Goal: Task Accomplishment & Management: Manage account settings

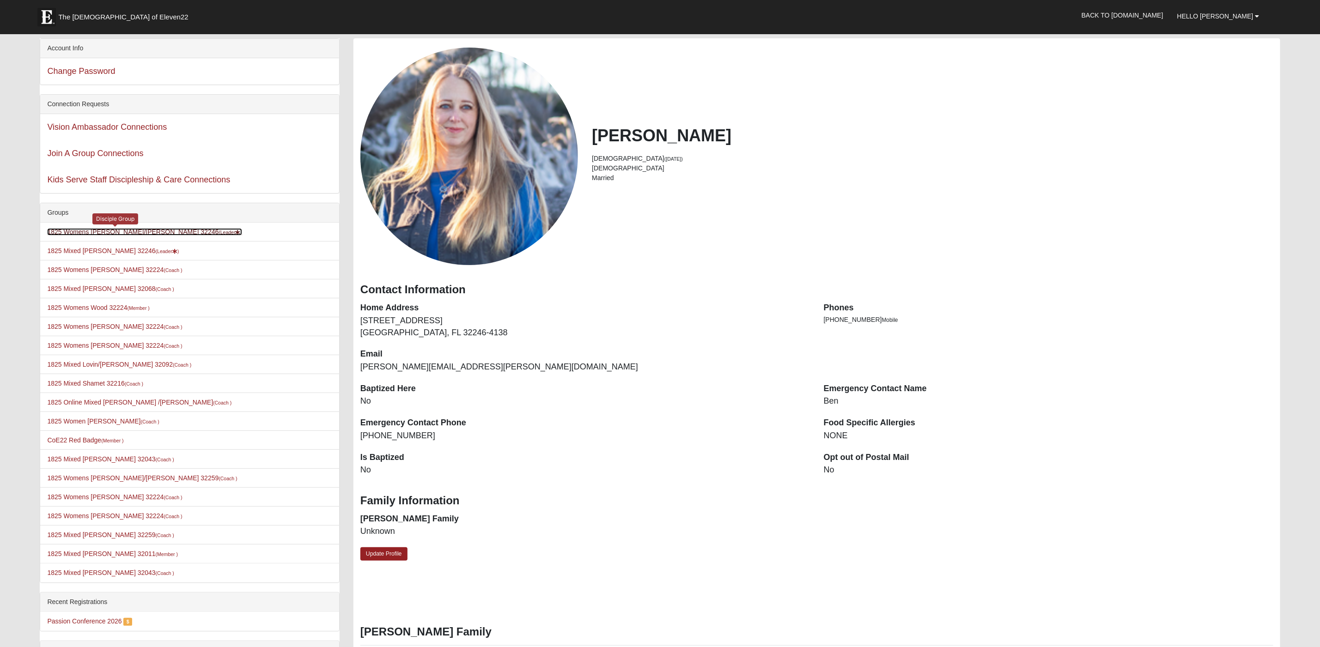
click at [114, 234] on link "1825 Womens Annis/Ferguson 32246 (Leader )" at bounding box center [144, 231] width 195 height 7
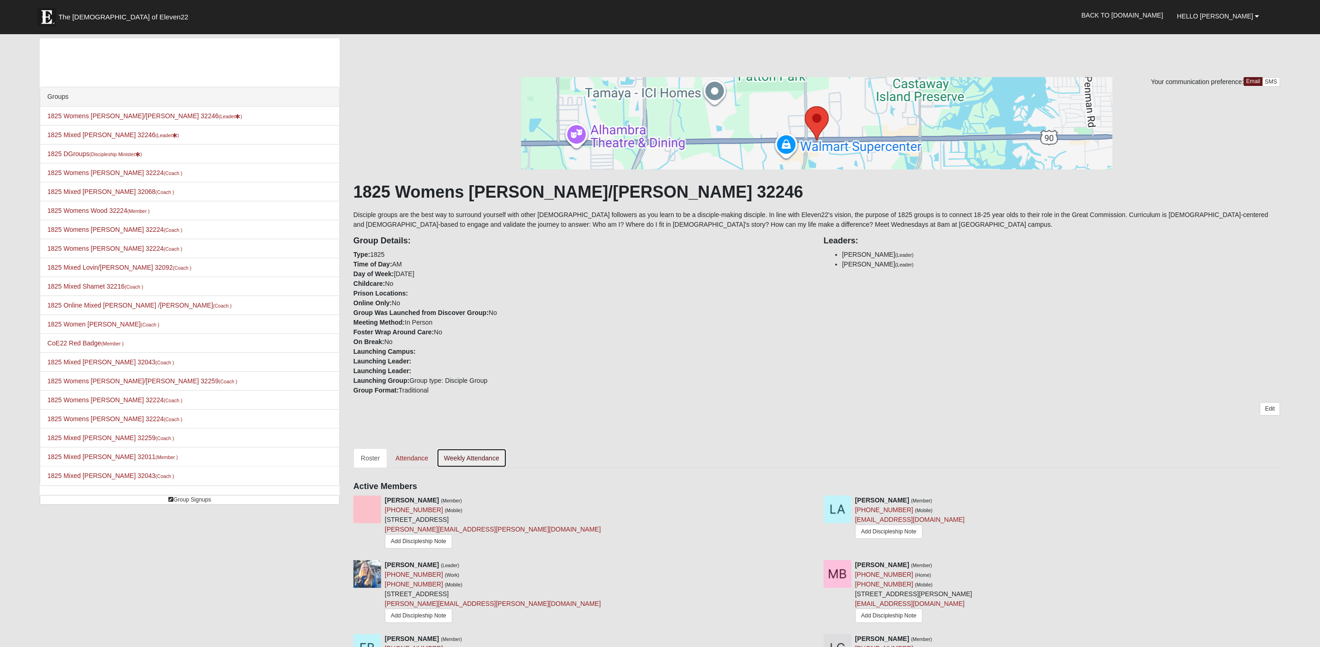
click at [488, 456] on link "Weekly Attendance" at bounding box center [472, 458] width 70 height 19
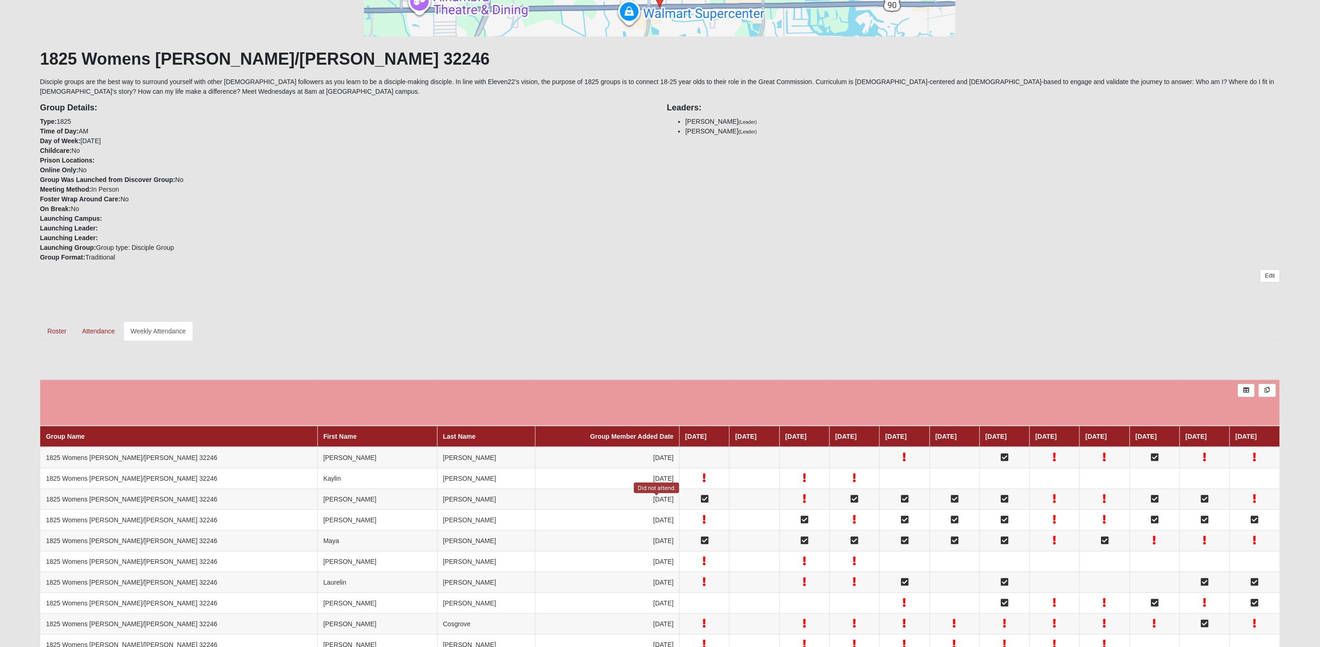
scroll to position [93, 0]
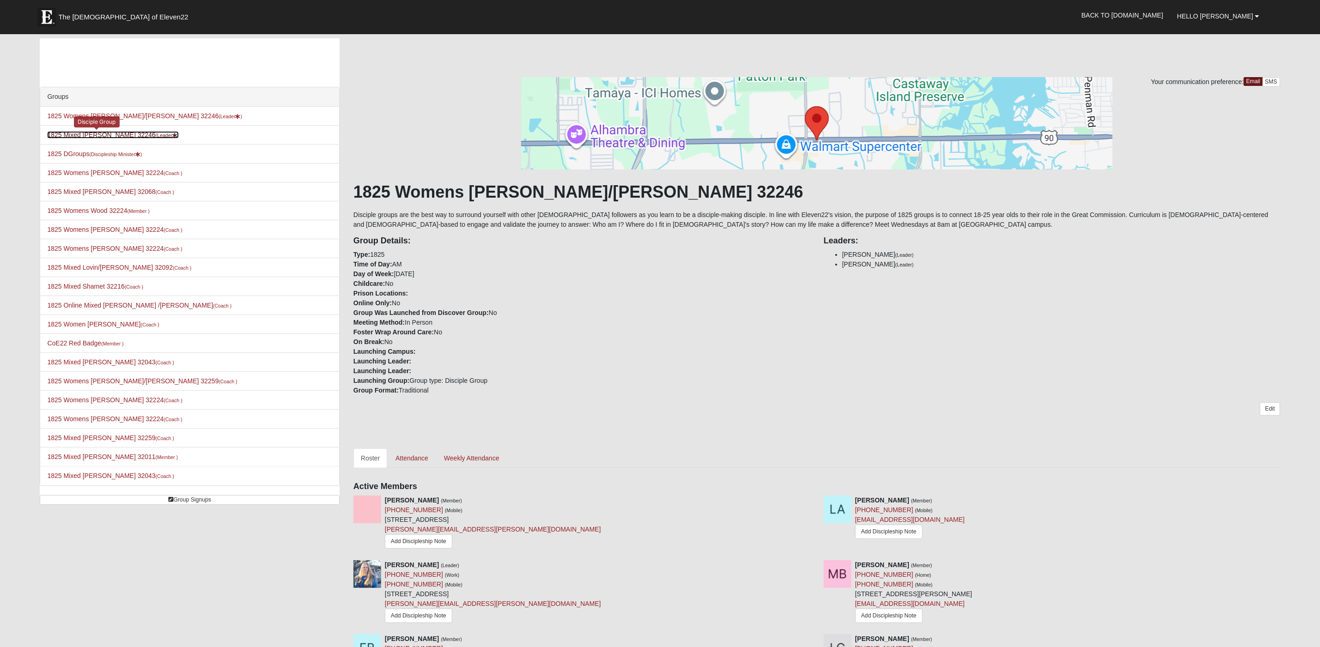
click at [97, 135] on link "1825 Mixed Annis 32246 (Leader )" at bounding box center [113, 134] width 132 height 7
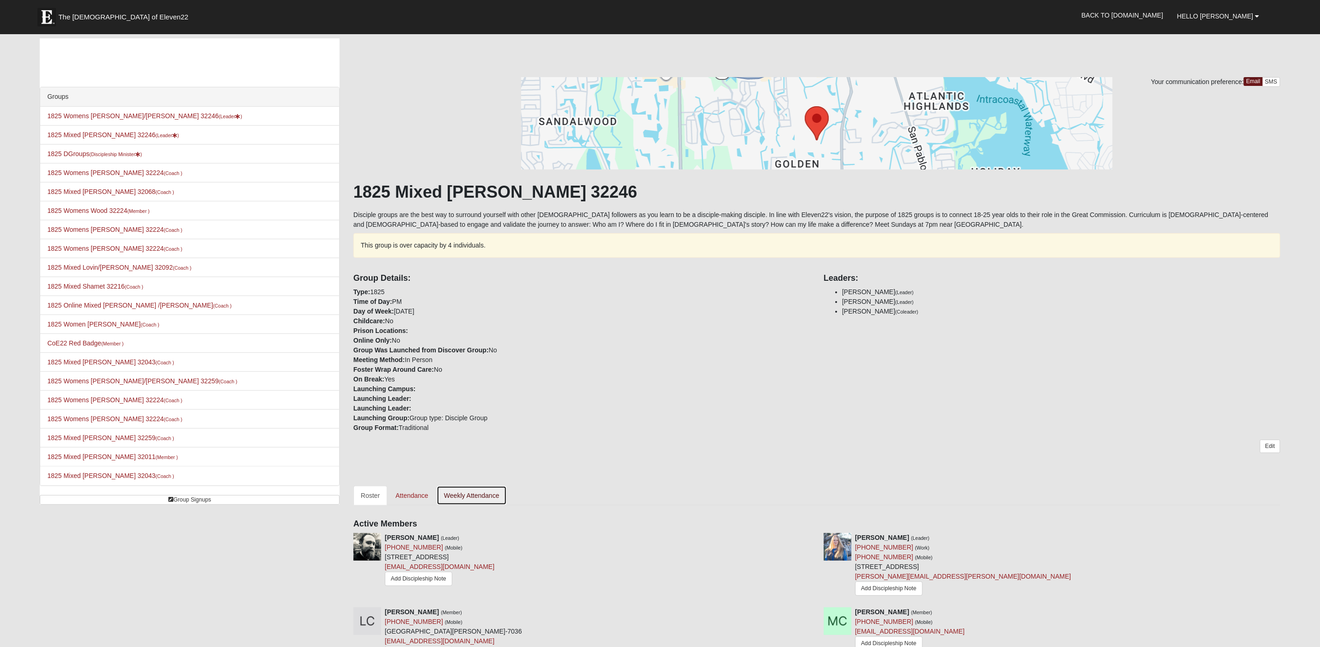
click at [496, 495] on link "Weekly Attendance" at bounding box center [472, 495] width 70 height 19
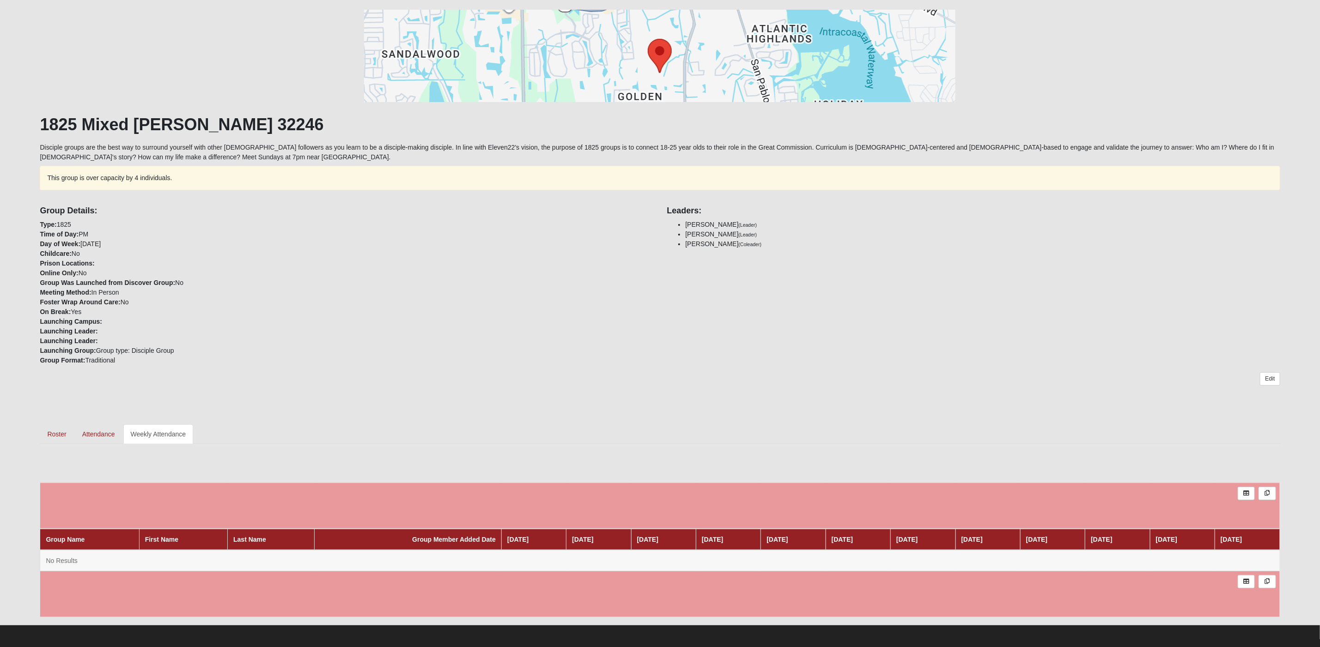
scroll to position [70, 0]
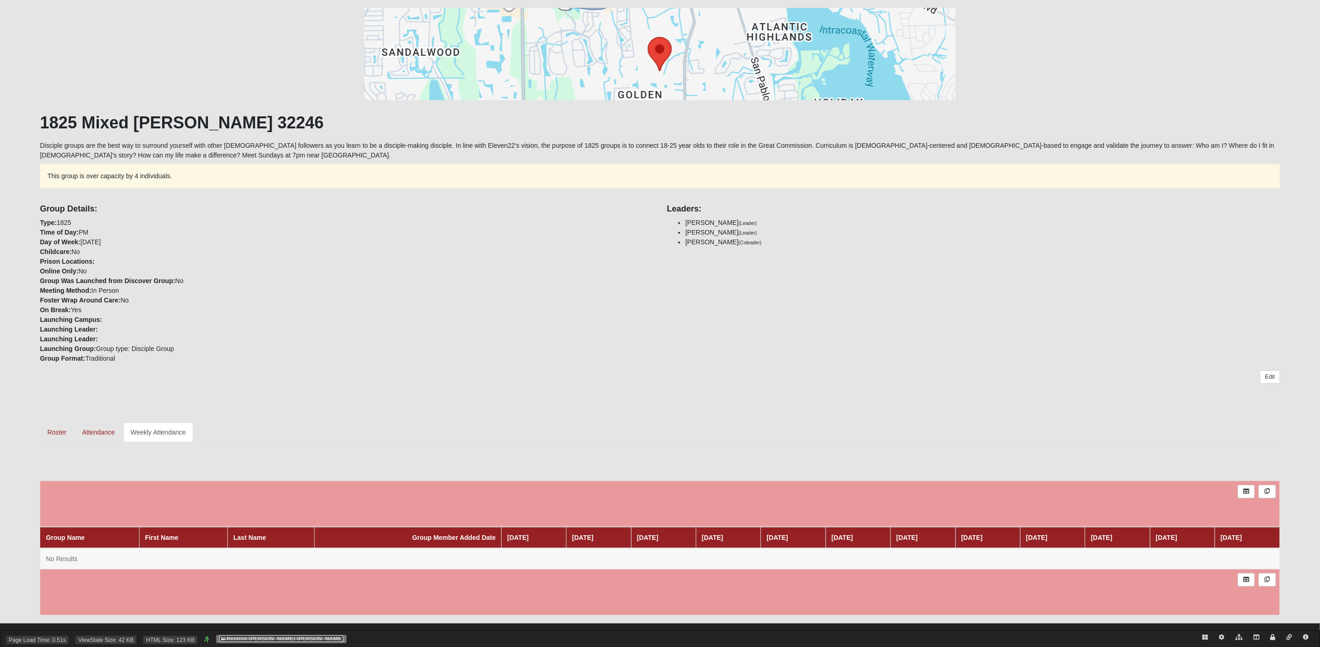
click at [285, 639] on link "Restore [PERSON_NAME] [PERSON_NAME]" at bounding box center [281, 639] width 124 height 6
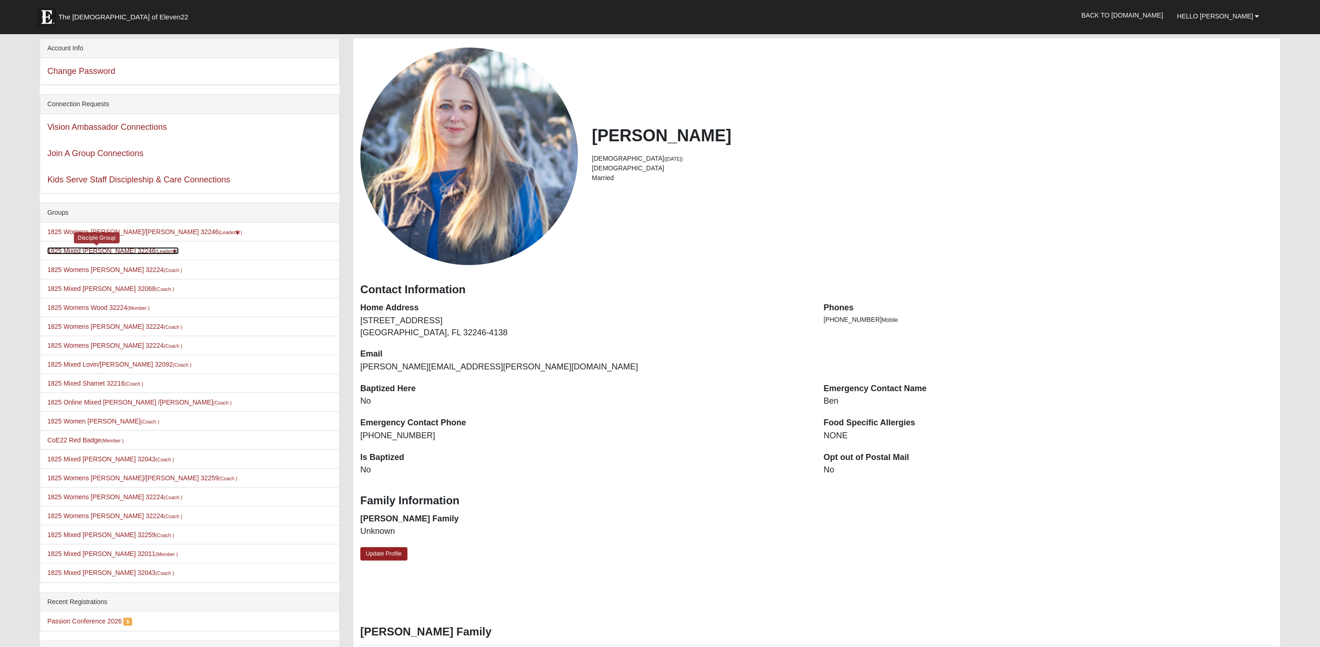
click at [108, 251] on link "1825 Mixed [PERSON_NAME] 32246 (Leader )" at bounding box center [113, 250] width 132 height 7
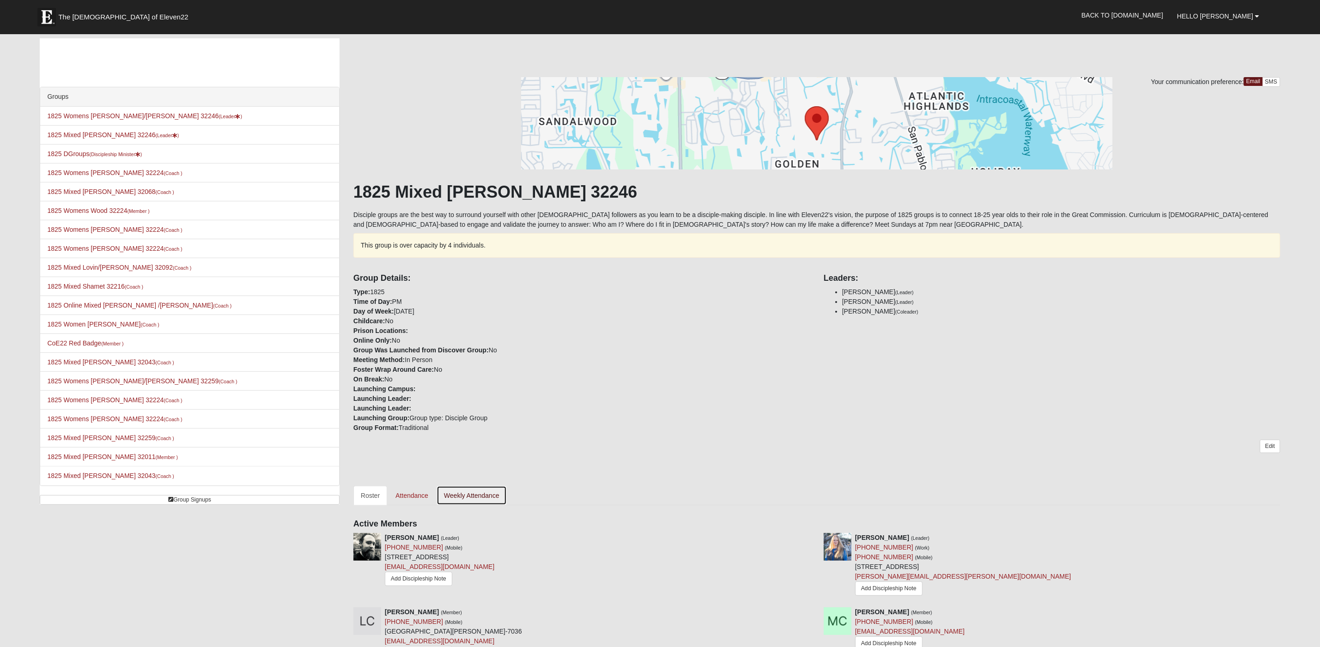
click at [485, 494] on link "Weekly Attendance" at bounding box center [472, 495] width 70 height 19
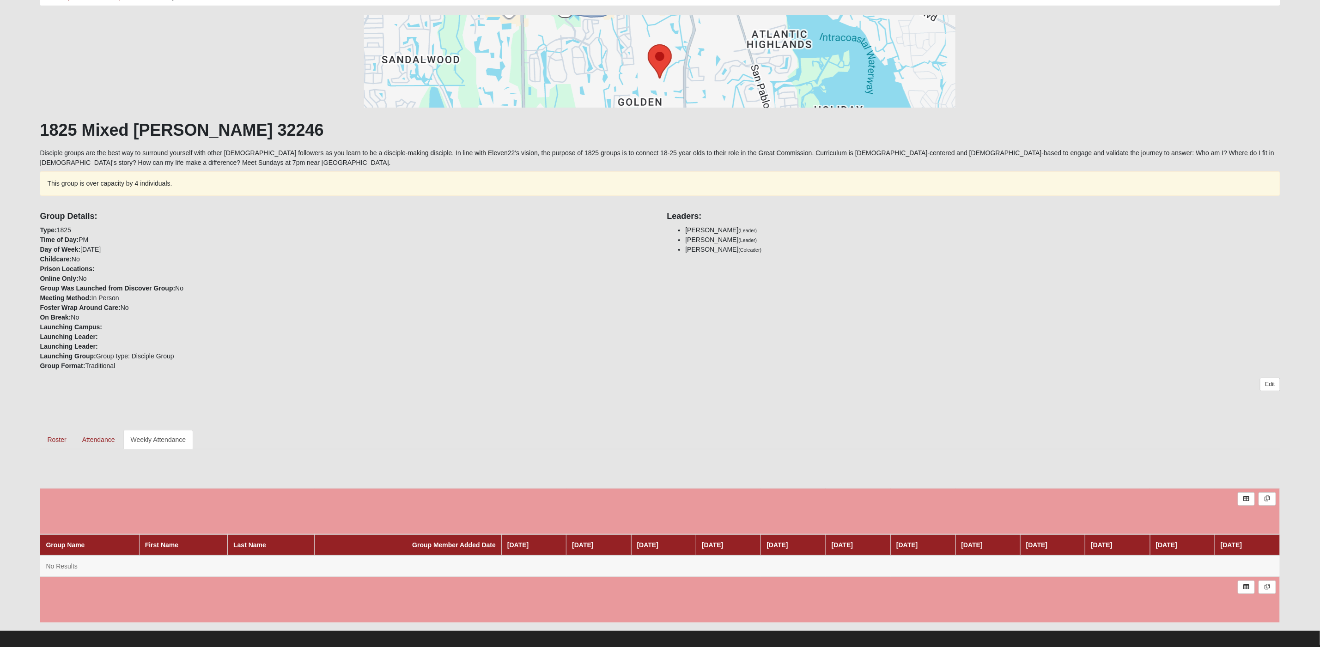
scroll to position [70, 0]
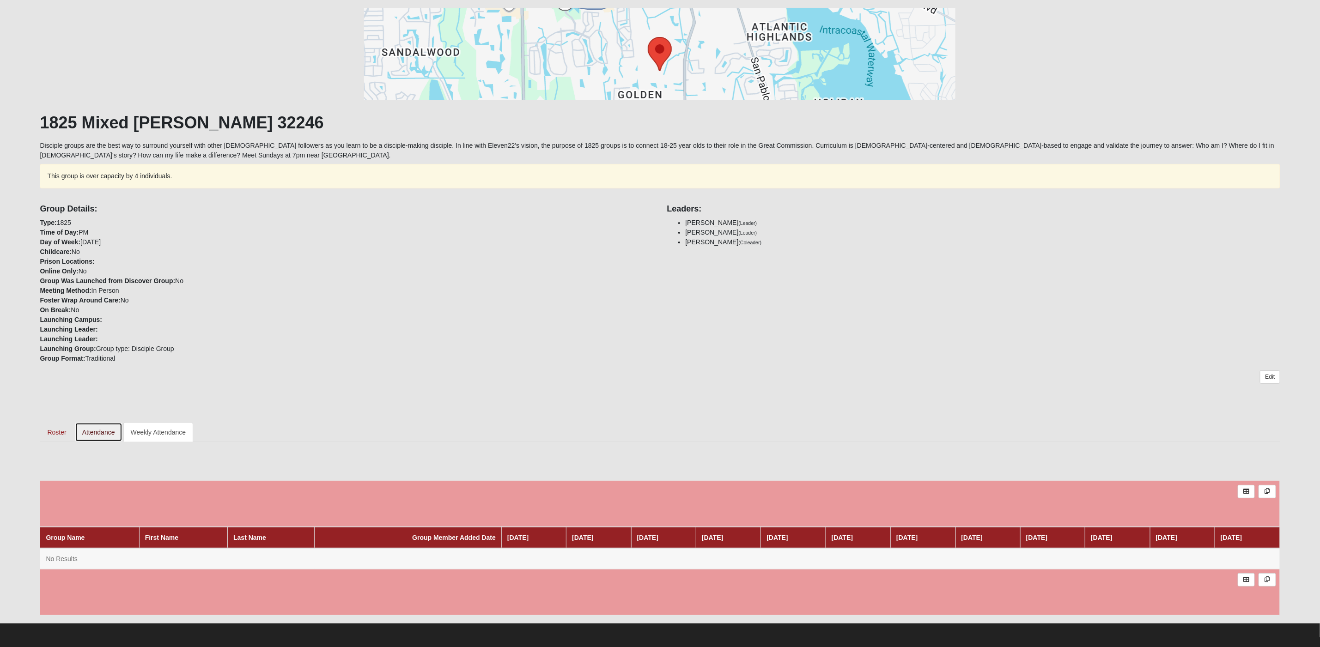
click at [92, 432] on link "Attendance" at bounding box center [99, 432] width 48 height 19
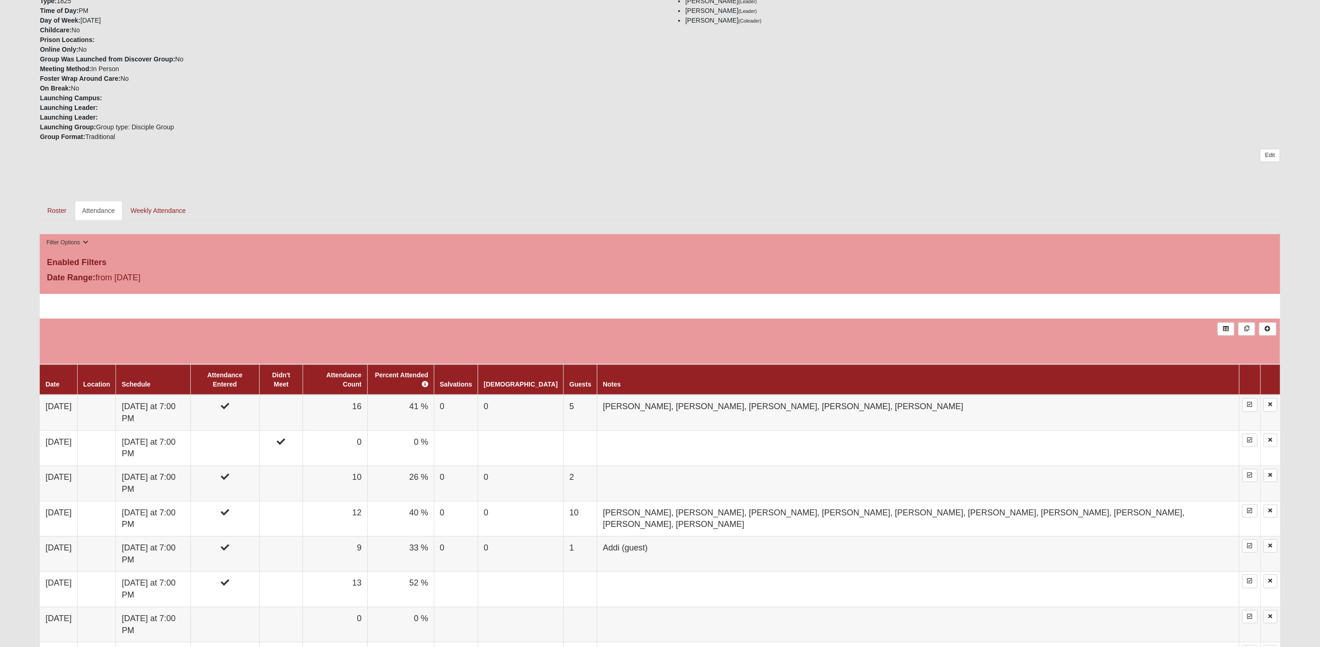
scroll to position [305, 0]
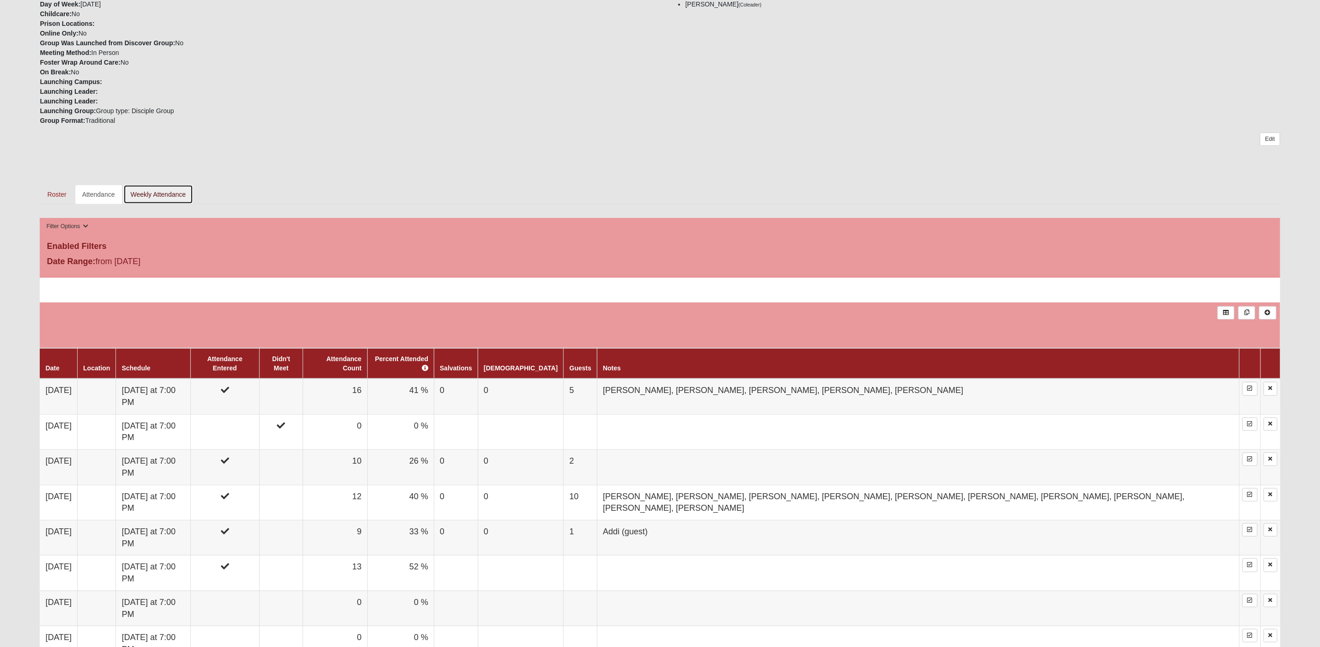
click at [166, 195] on link "Weekly Attendance" at bounding box center [158, 194] width 70 height 19
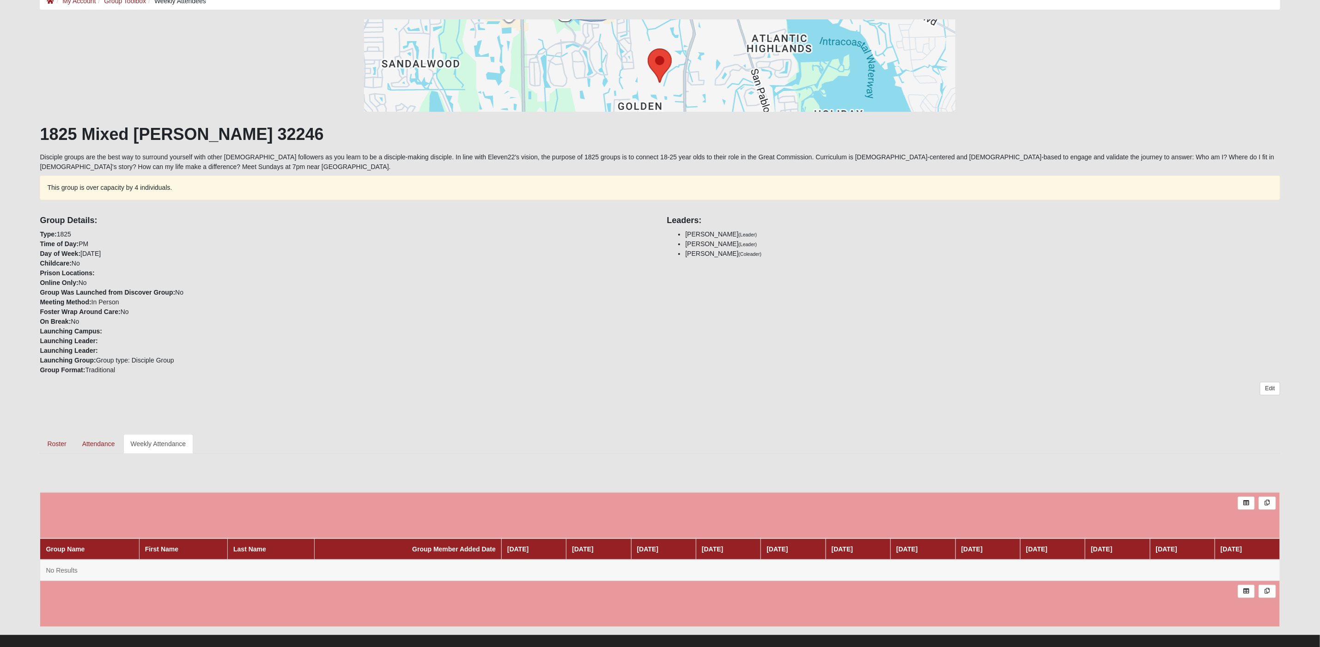
scroll to position [70, 0]
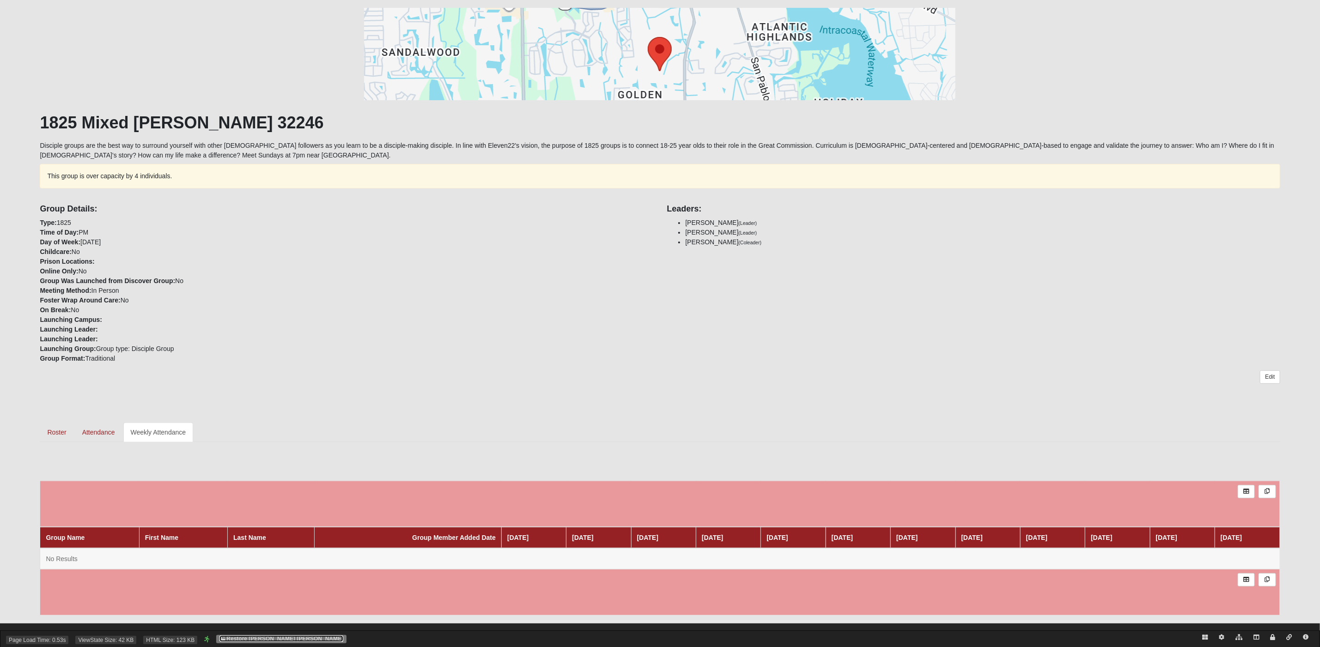
click at [293, 638] on link "Restore Garri Lynn Darter" at bounding box center [281, 639] width 124 height 6
click at [991, 424] on ul "Roster Attendance Weekly Attendance" at bounding box center [660, 432] width 1240 height 19
click at [1272, 371] on link "Edit" at bounding box center [1270, 377] width 20 height 13
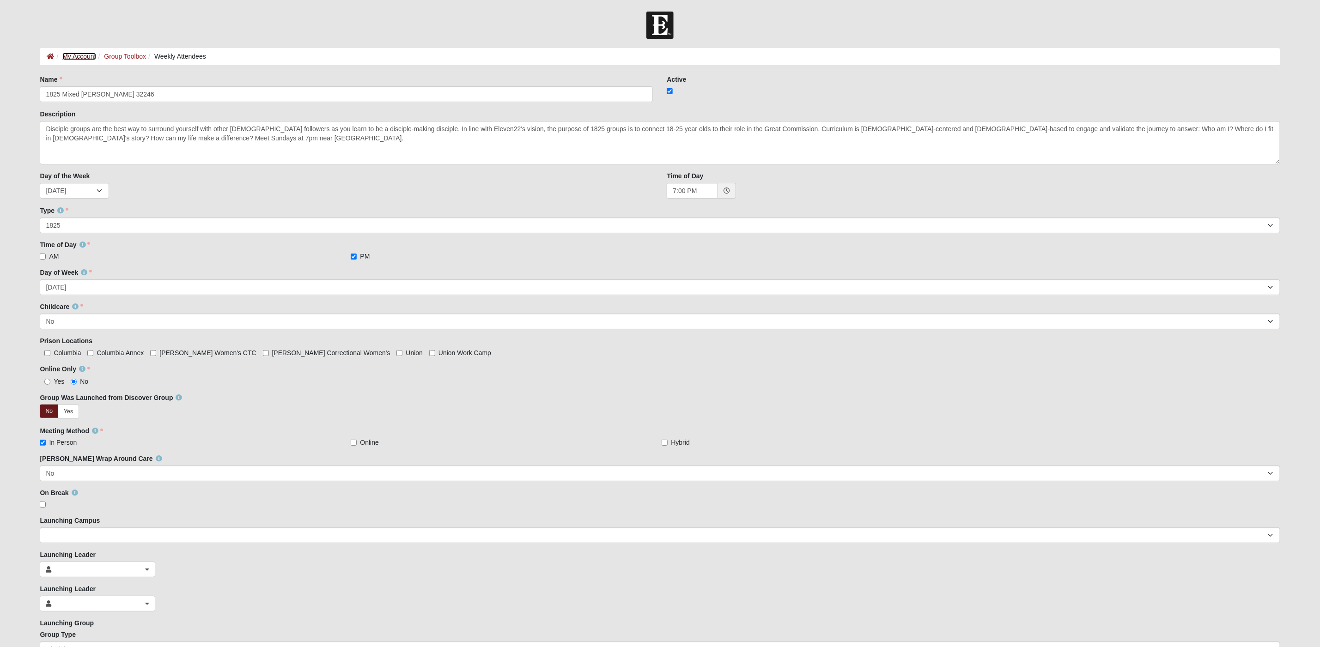
click at [79, 56] on link "My Account" at bounding box center [78, 56] width 33 height 7
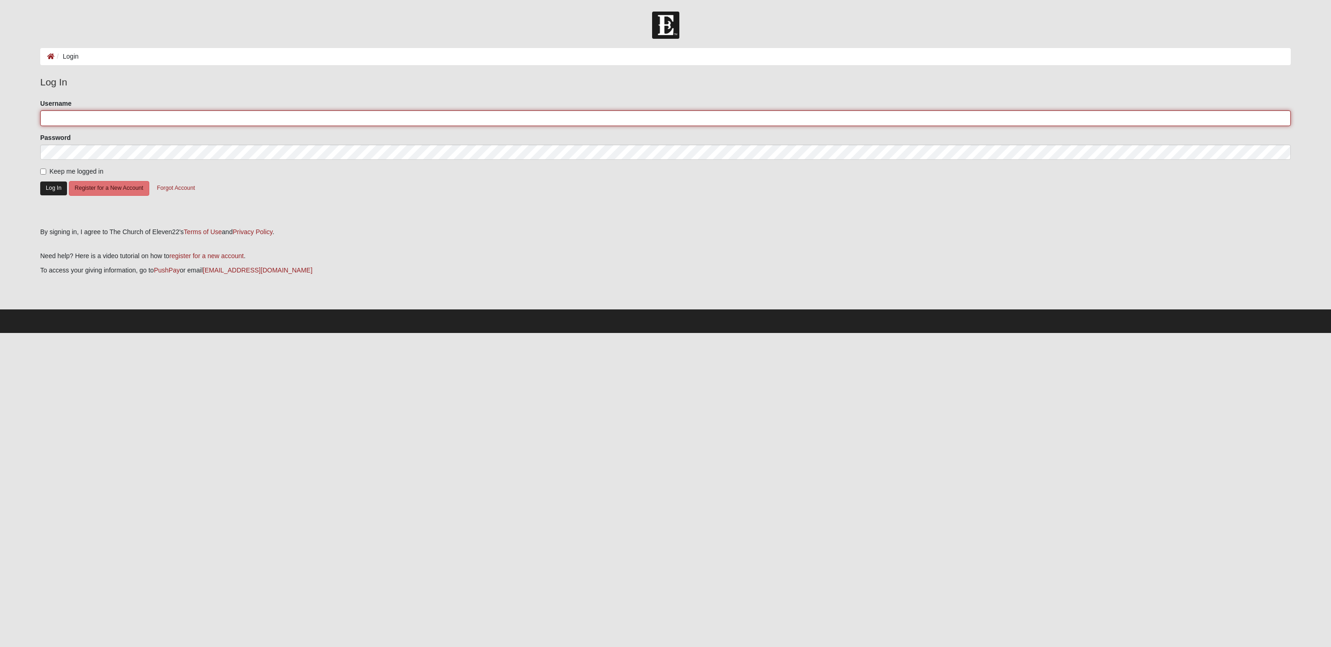
type input "gldarter"
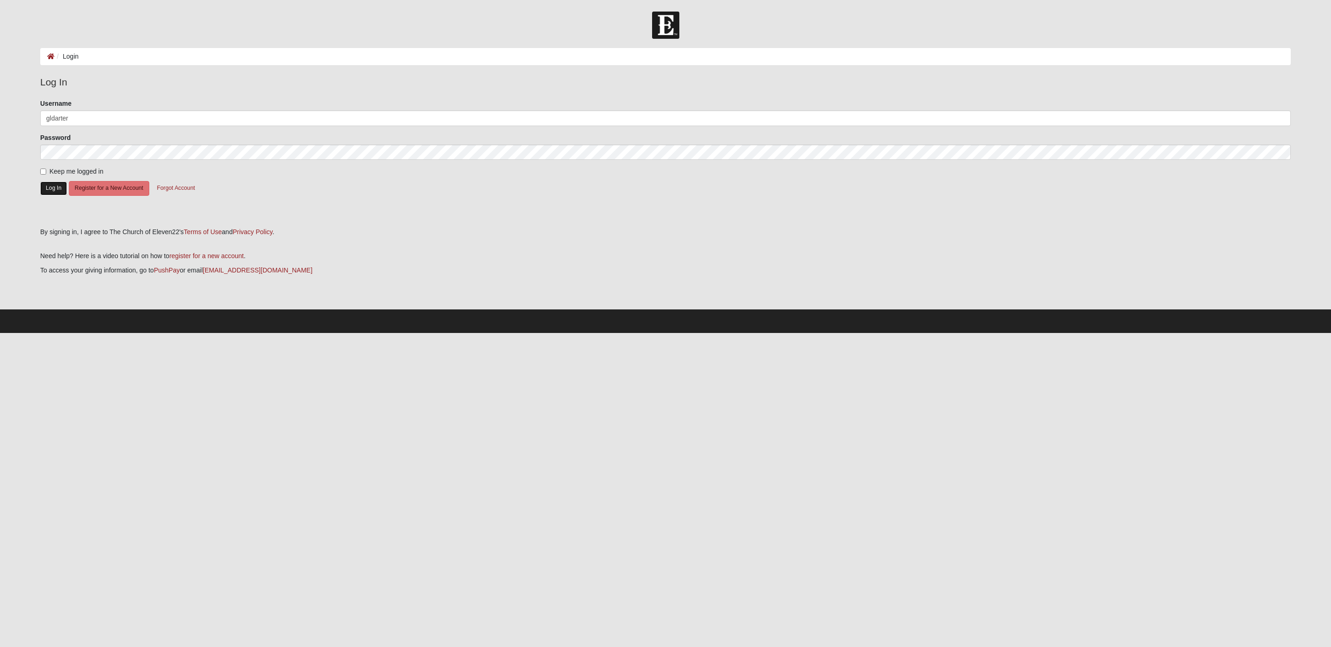
click at [55, 188] on button "Log In" at bounding box center [53, 188] width 27 height 13
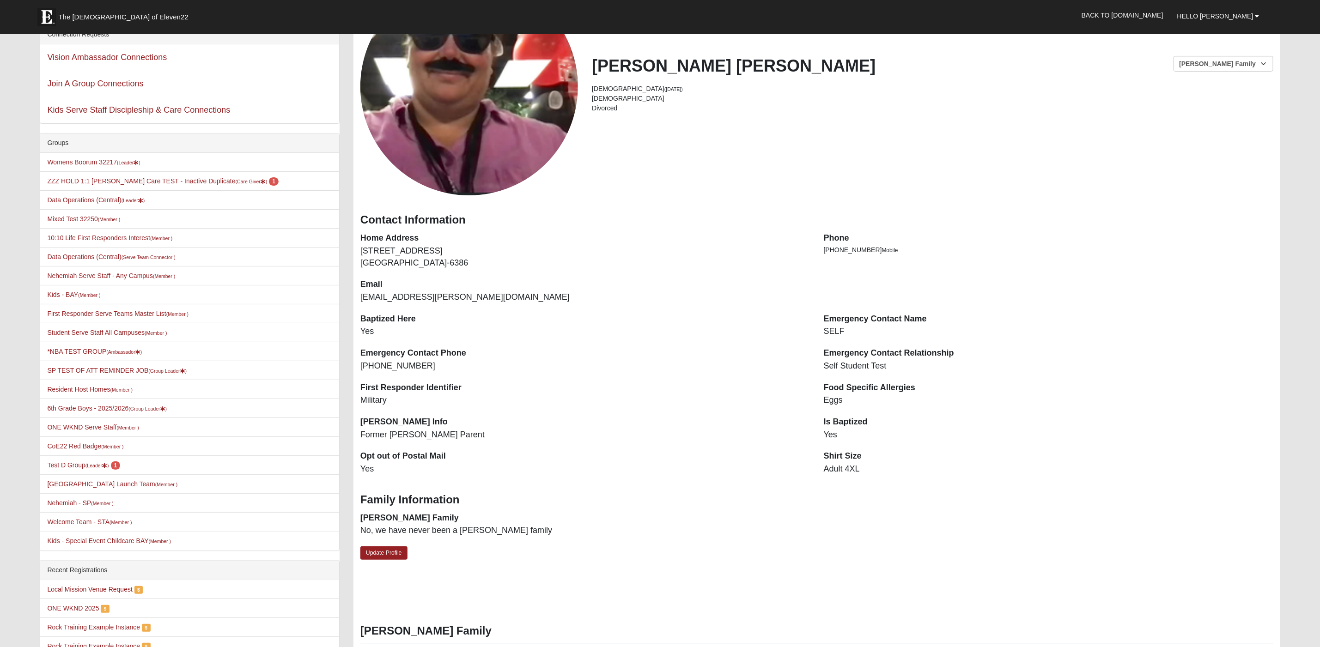
scroll to position [100, 0]
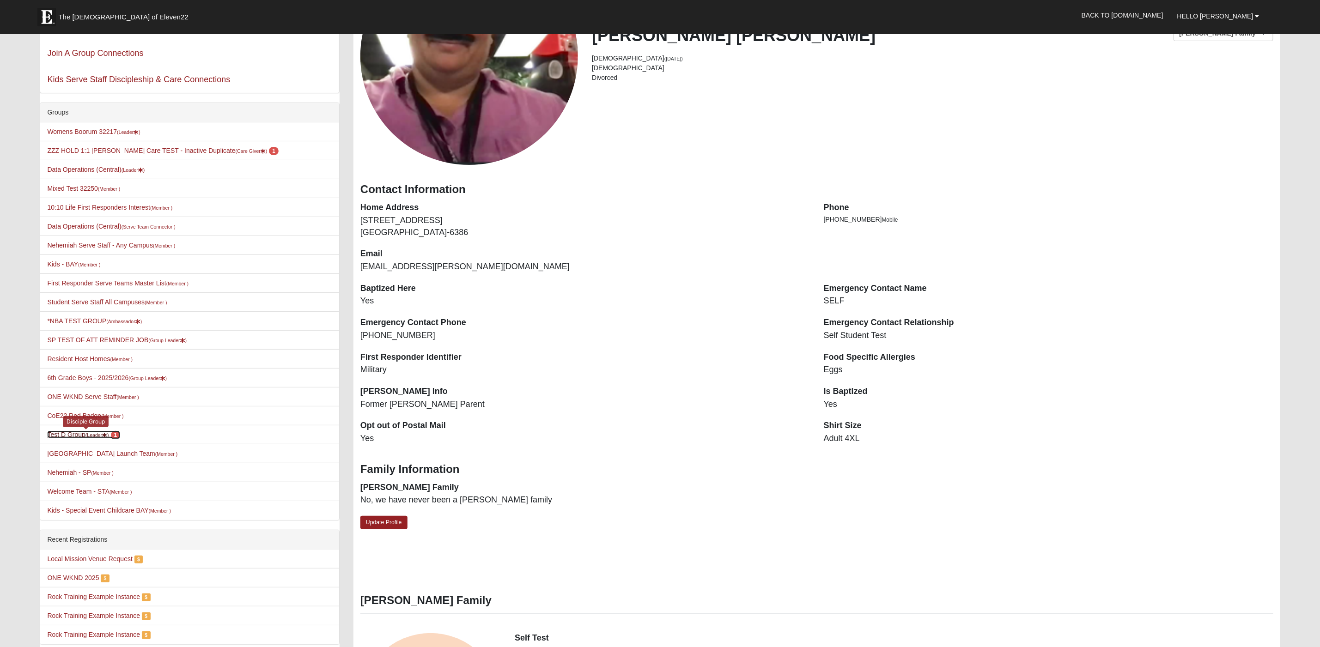
click at [82, 438] on link "Test D Group (Leader ) 1" at bounding box center [83, 434] width 73 height 7
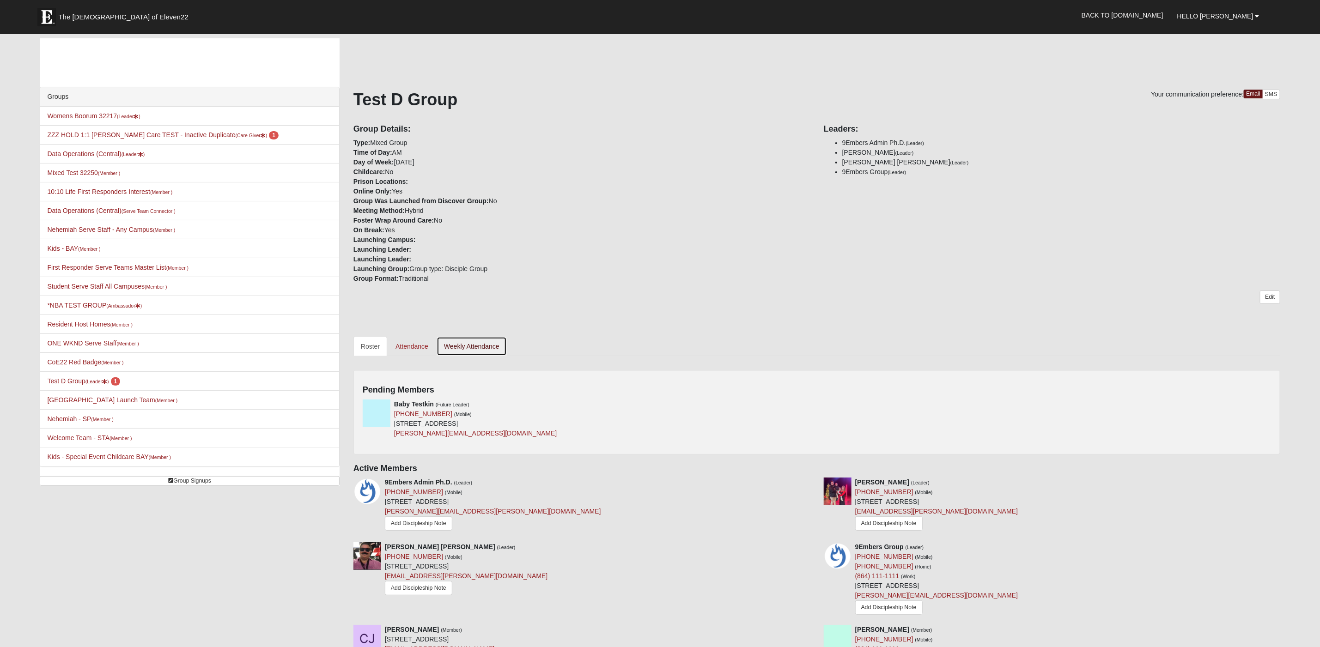
click at [488, 344] on link "Weekly Attendance" at bounding box center [472, 346] width 70 height 19
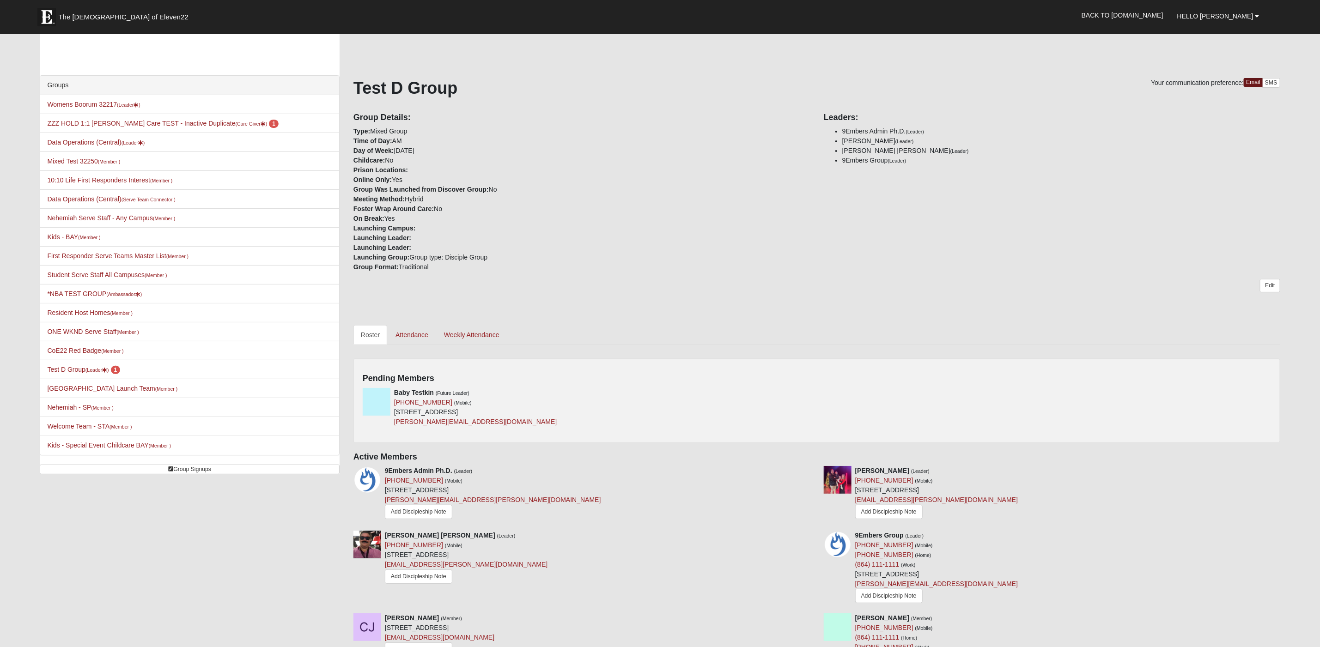
scroll to position [25, 0]
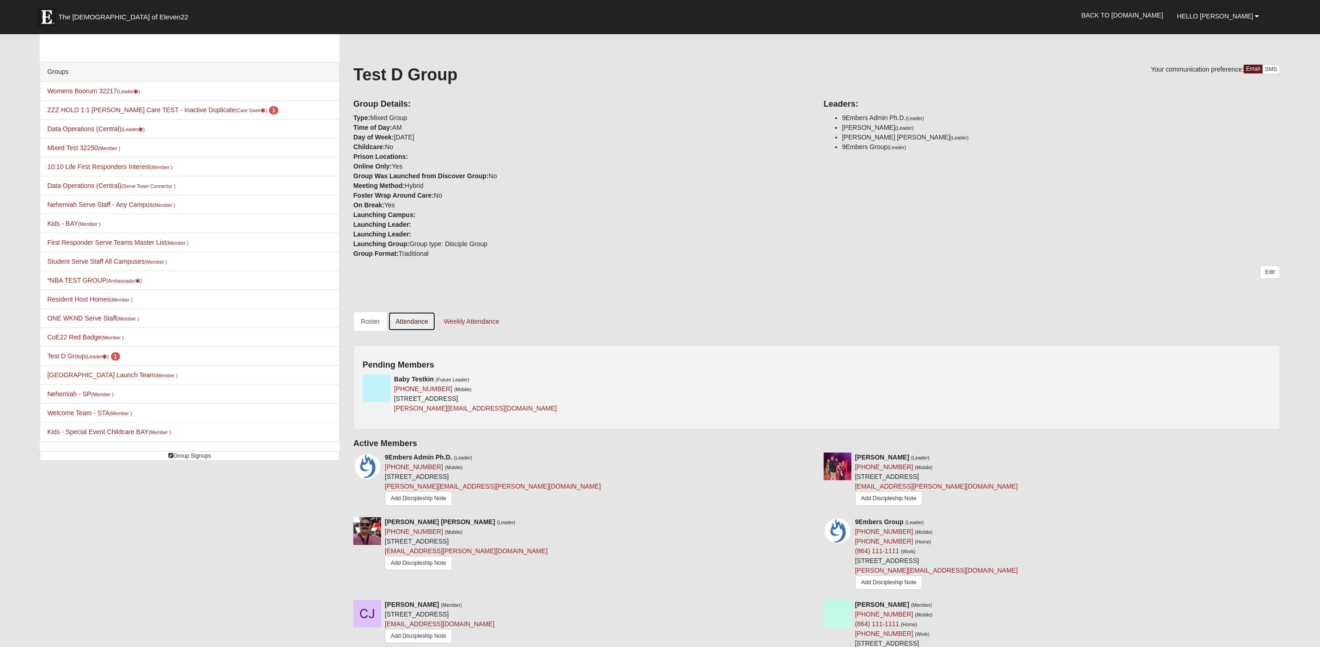
click at [409, 324] on link "Attendance" at bounding box center [412, 321] width 48 height 19
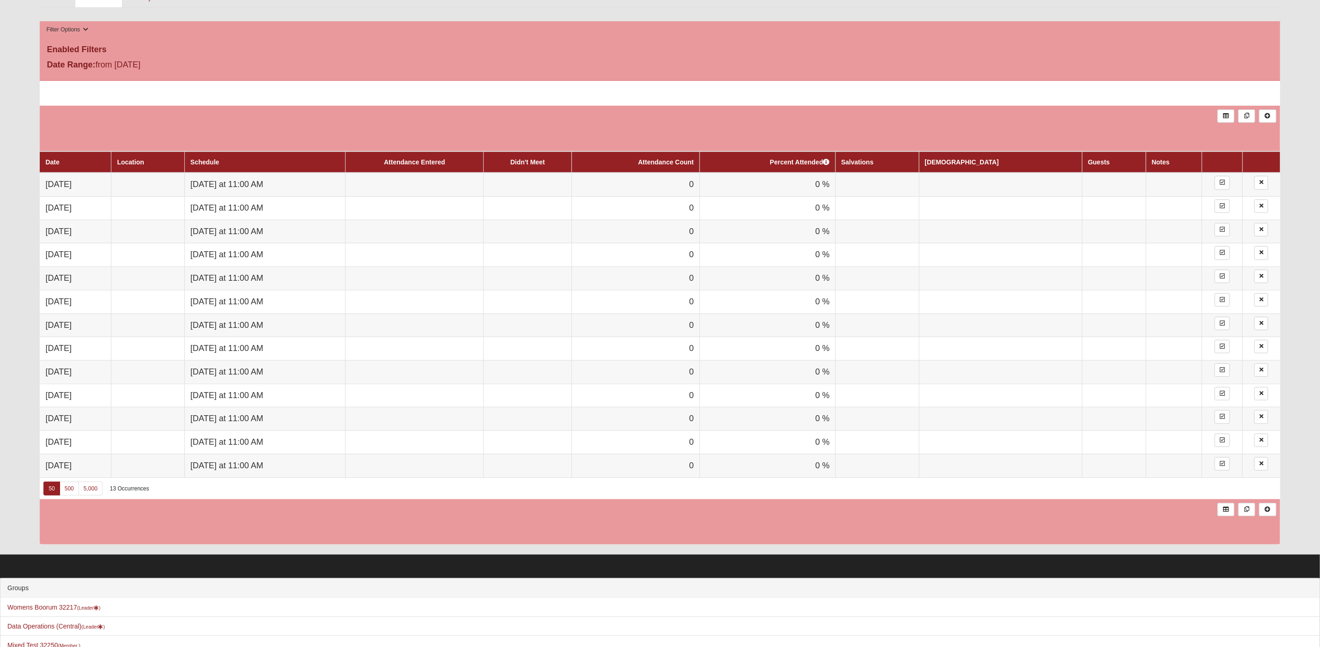
scroll to position [139, 0]
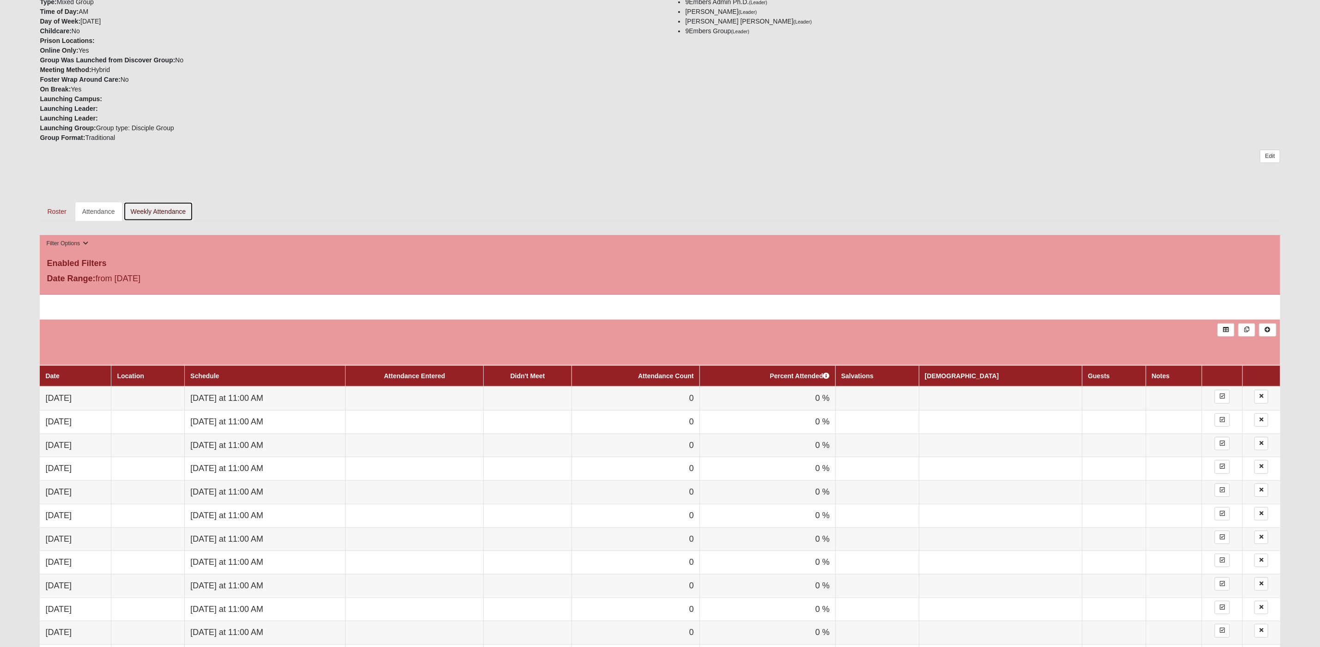
click at [164, 211] on link "Weekly Attendance" at bounding box center [158, 211] width 70 height 19
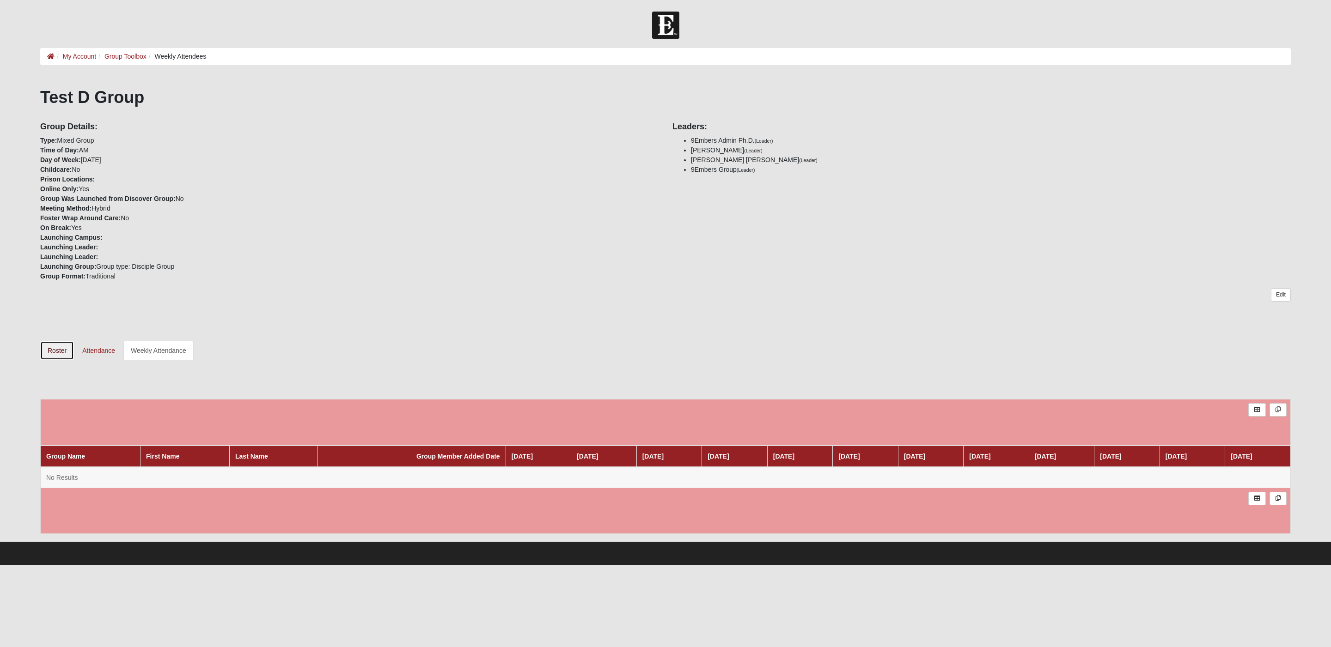
click at [58, 349] on link "Roster" at bounding box center [57, 350] width 34 height 19
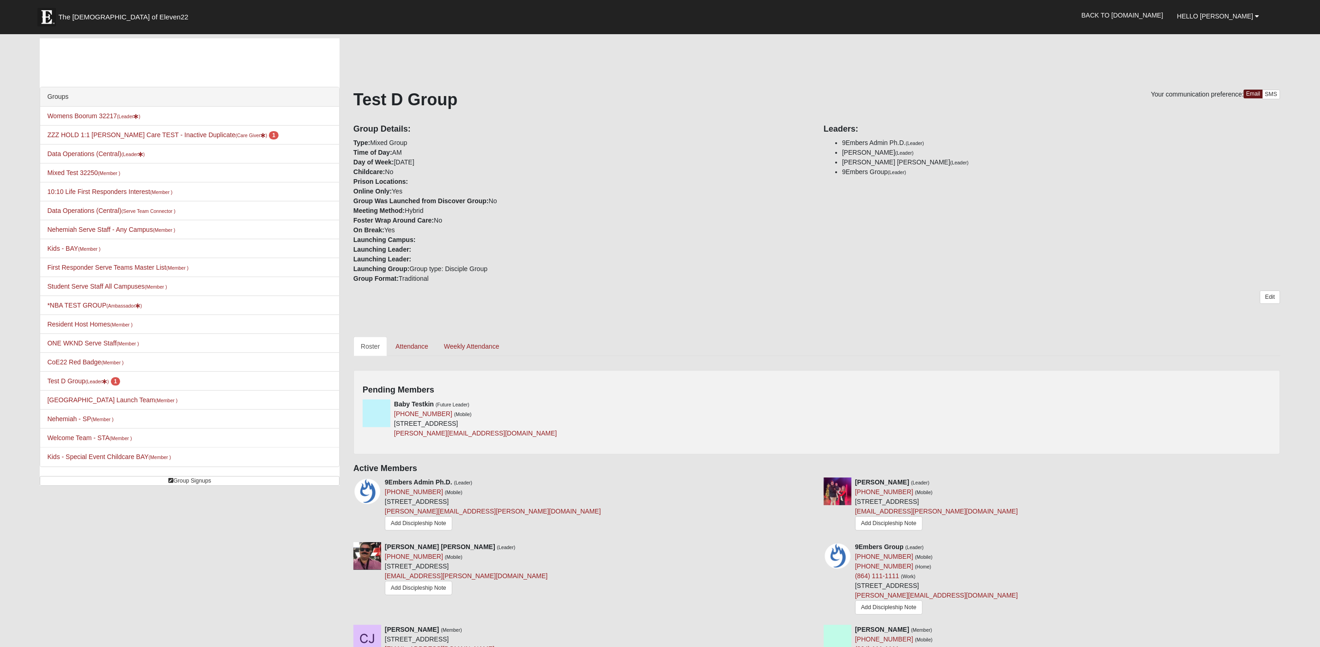
click at [763, 116] on div "Your communication preference: Email SMS Test D Group Group Details: Type: Mixe…" at bounding box center [816, 399] width 927 height 618
